Goal: Transaction & Acquisition: Obtain resource

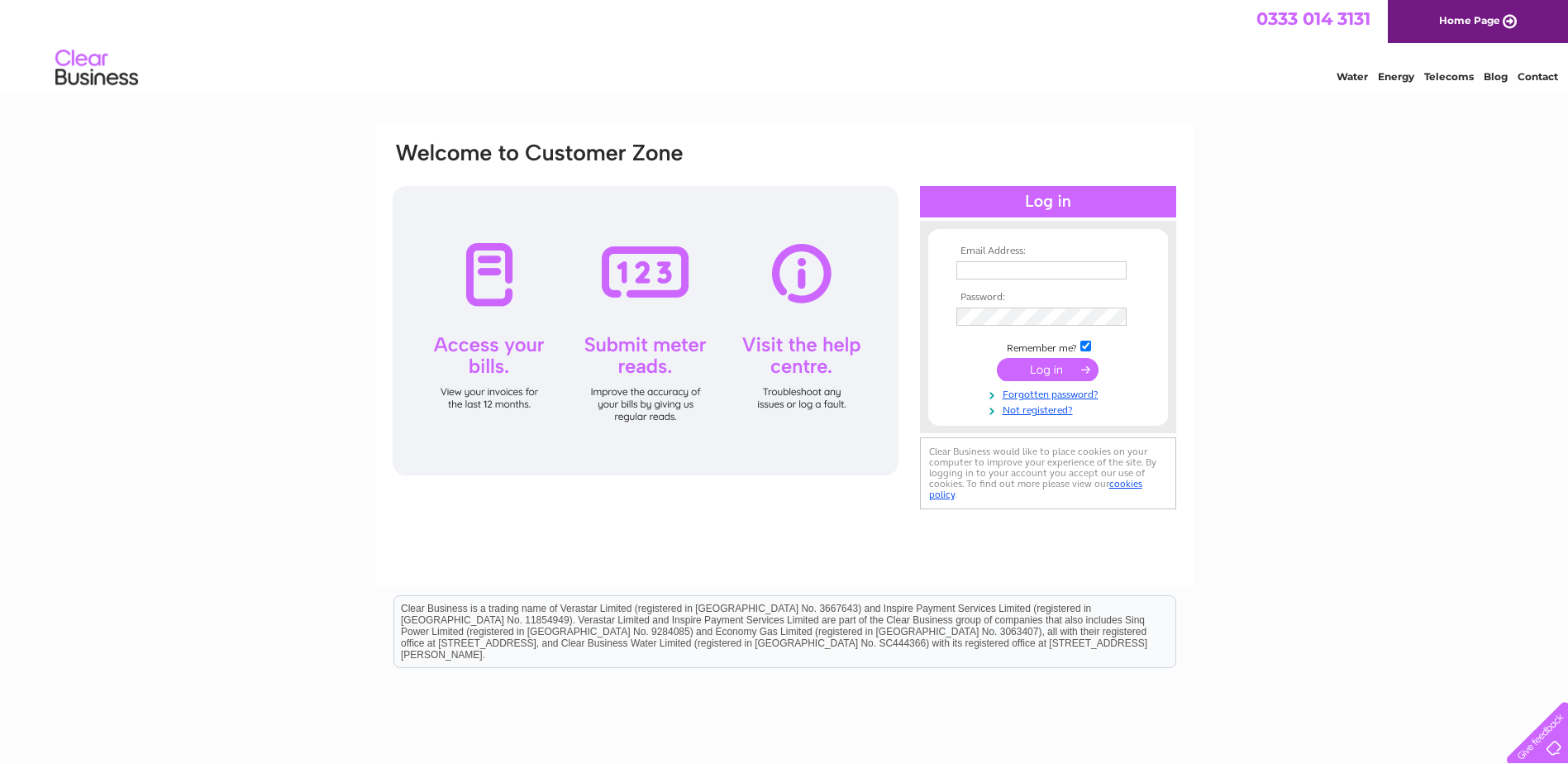
drag, startPoint x: 0, startPoint y: 0, endPoint x: 992, endPoint y: 269, distance: 1027.8
click at [992, 269] on input "text" at bounding box center [1042, 270] width 171 height 18
click at [993, 261] on input "text" at bounding box center [1042, 271] width 171 height 20
type input "bandrum_accounts@bandrum.co.uk"
click at [1251, 356] on div "Email Address: bandrum_accounts@bandrum.co.uk Password:" at bounding box center [784, 497] width 1568 height 746
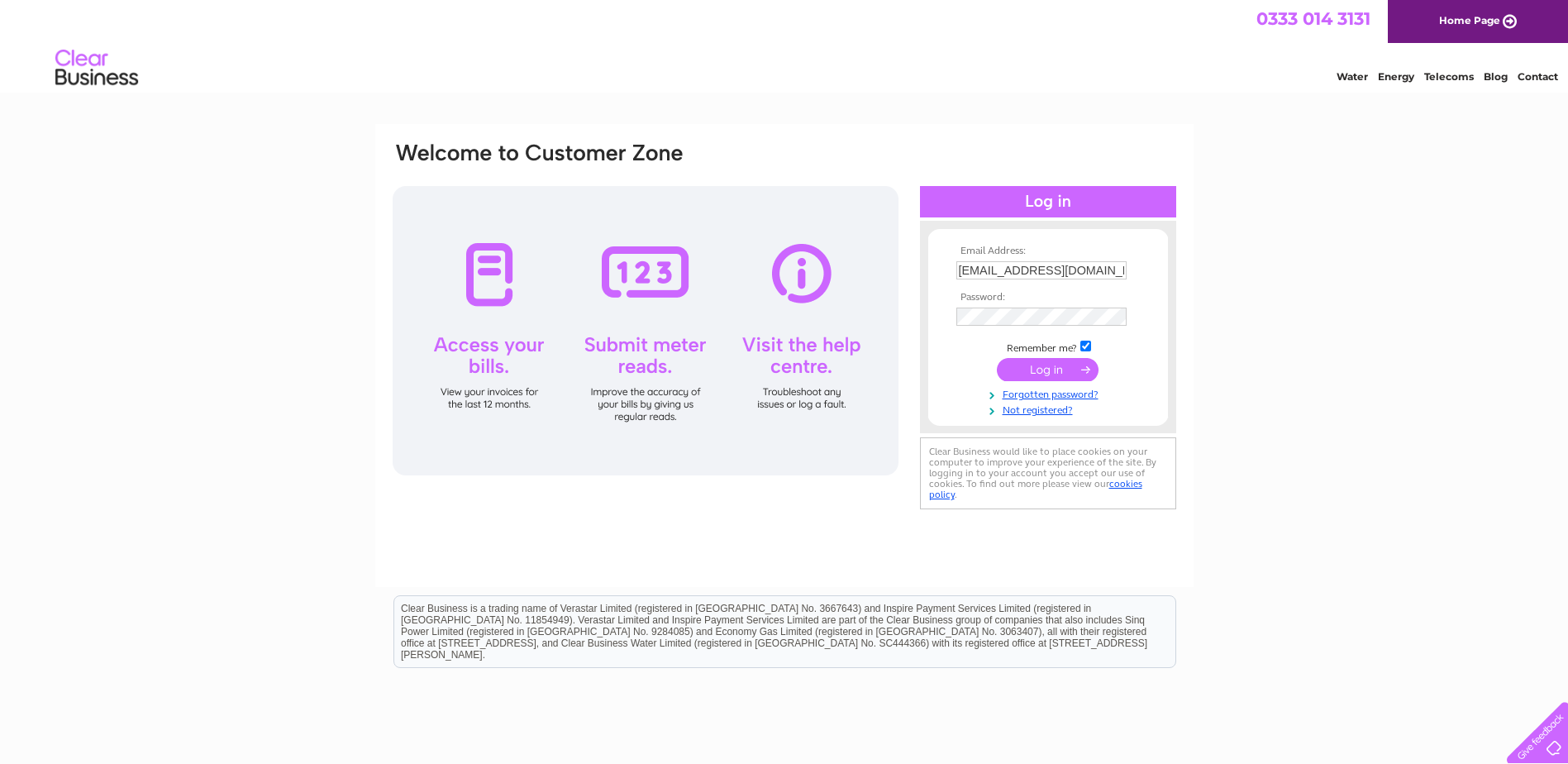
click at [1043, 366] on input "submit" at bounding box center [1047, 369] width 102 height 23
click at [1055, 368] on input "submit" at bounding box center [1047, 369] width 102 height 23
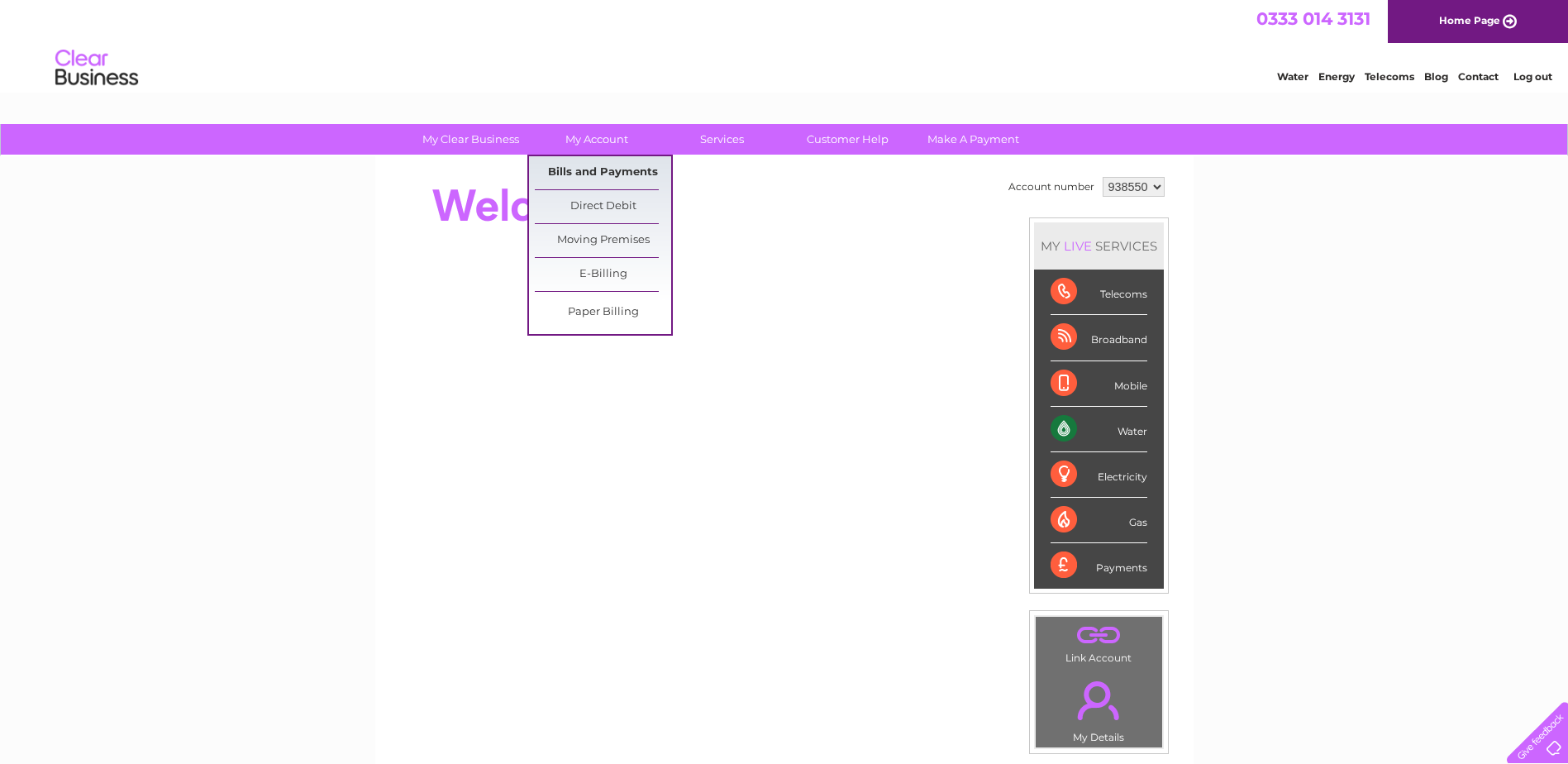
click at [581, 173] on link "Bills and Payments" at bounding box center [603, 172] width 136 height 33
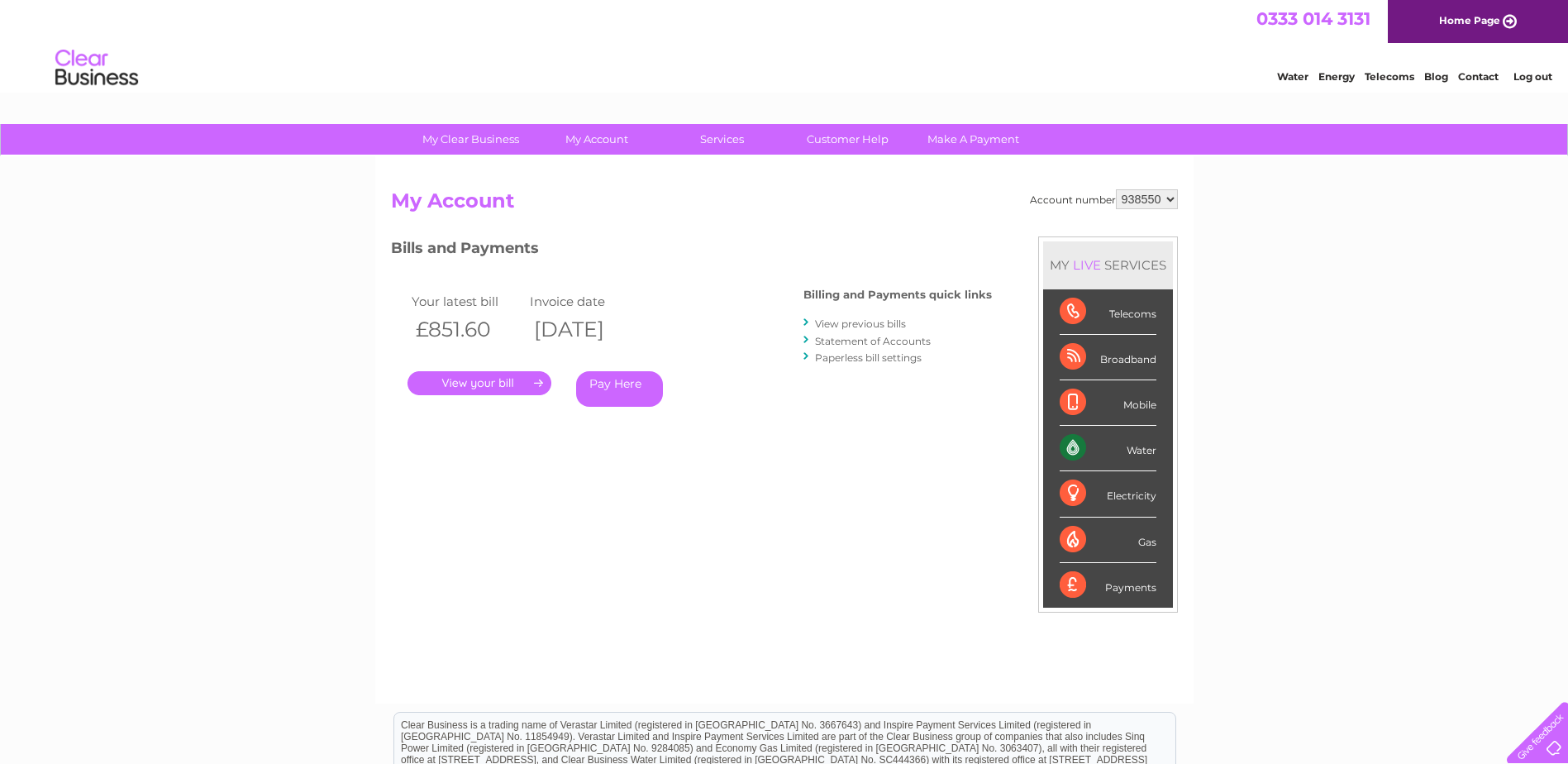
click at [516, 385] on link "." at bounding box center [479, 383] width 144 height 24
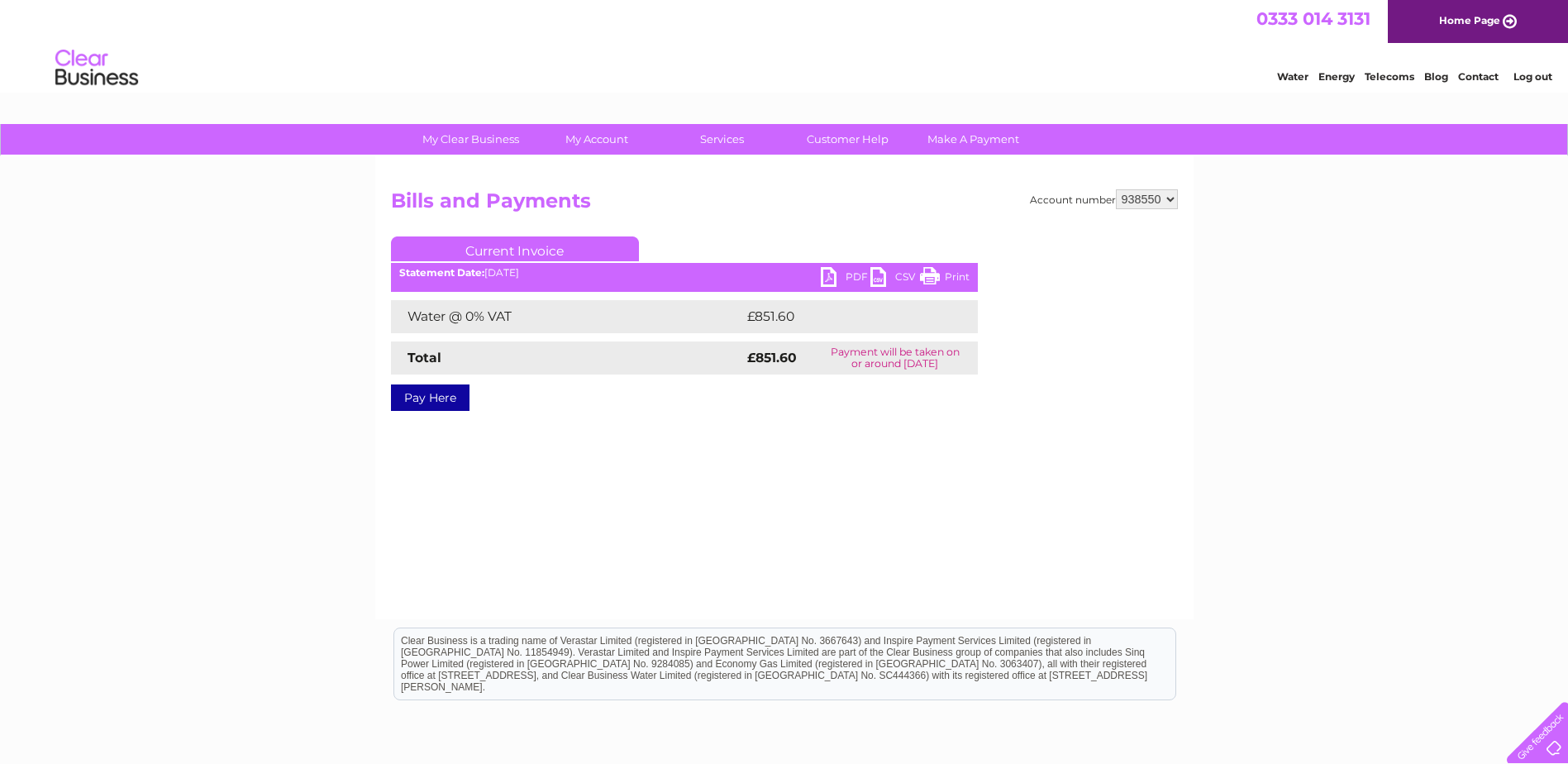
click at [855, 277] on link "PDF" at bounding box center [845, 279] width 49 height 24
click at [1533, 76] on link "Log out" at bounding box center [1533, 76] width 39 height 13
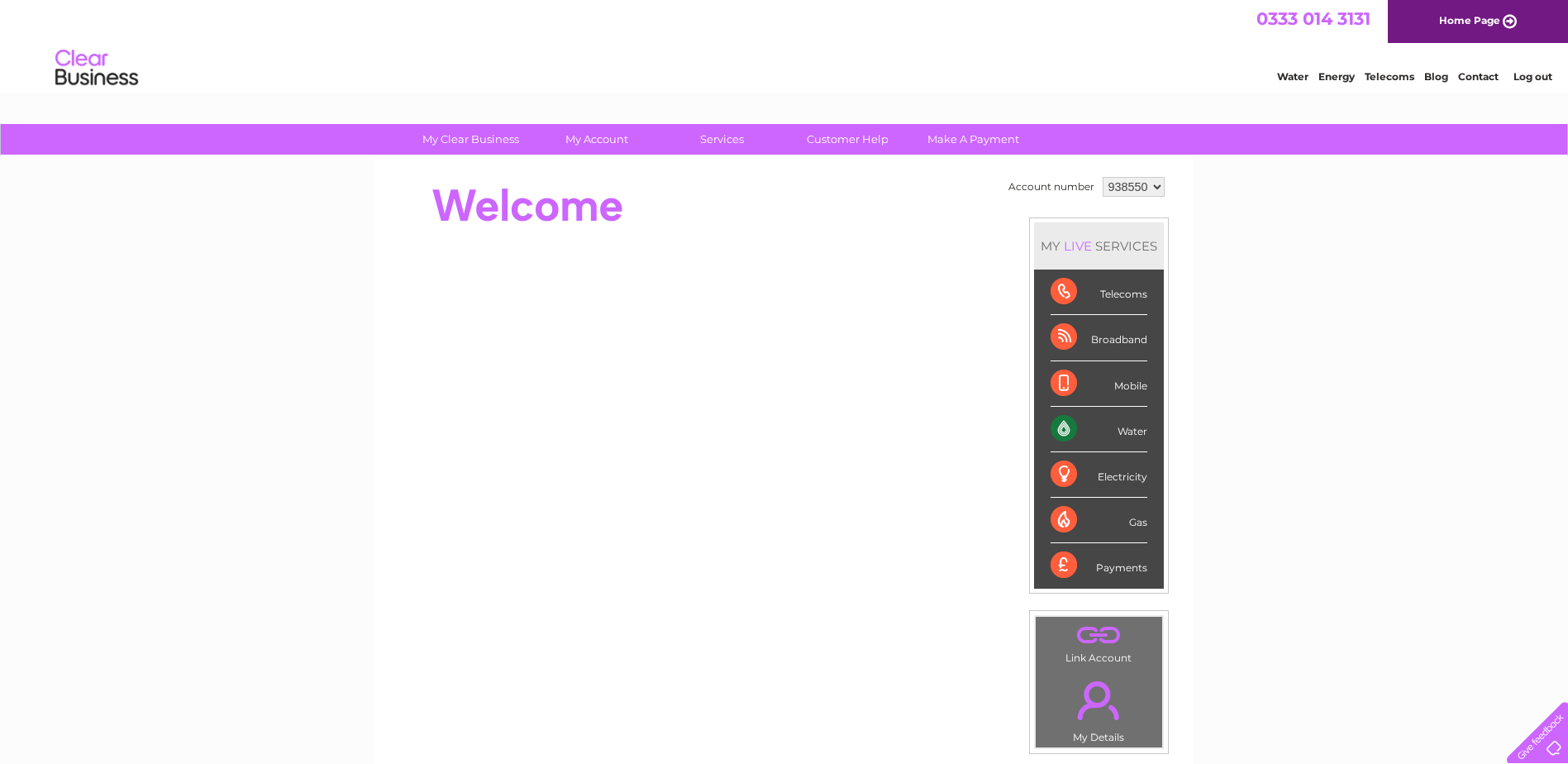
click at [1532, 75] on link "Log out" at bounding box center [1533, 76] width 39 height 13
